Goal: Task Accomplishment & Management: Use online tool/utility

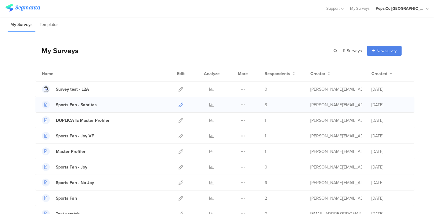
click at [179, 103] on icon at bounding box center [181, 105] width 5 height 5
